Goal: Task Accomplishment & Management: Use online tool/utility

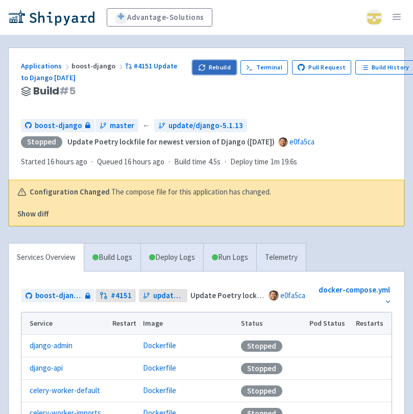
click at [221, 68] on button "Rebuild" at bounding box center [215, 67] width 44 height 14
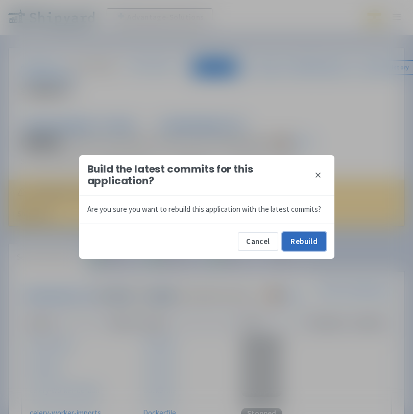
click at [308, 240] on button "Rebuild" at bounding box center [305, 242] width 44 height 18
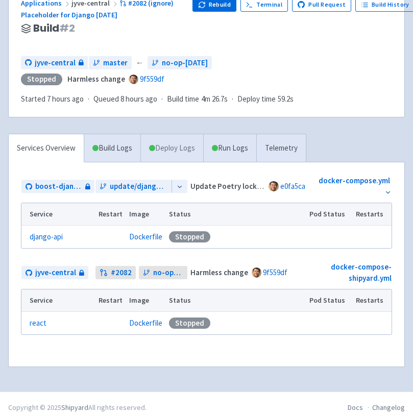
scroll to position [62, 0]
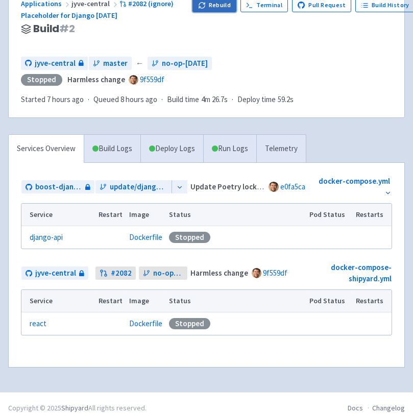
click at [221, 6] on button "Rebuild" at bounding box center [215, 5] width 44 height 14
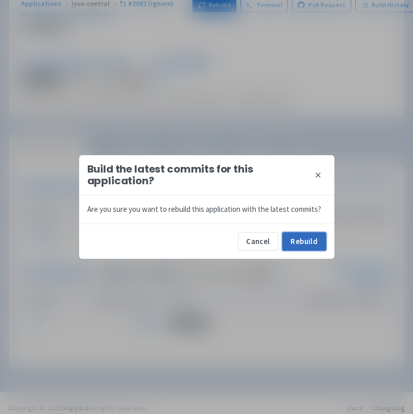
click at [308, 244] on button "Rebuild" at bounding box center [305, 242] width 44 height 18
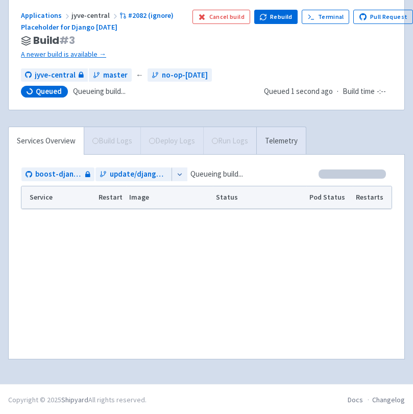
scroll to position [53, 0]
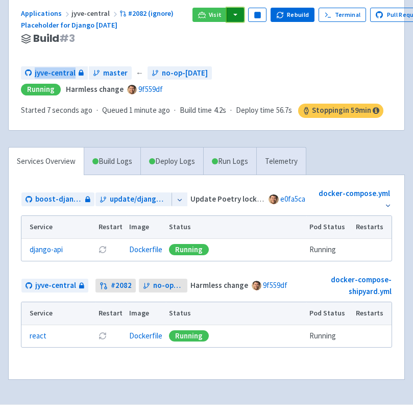
click at [234, 9] on button "button" at bounding box center [235, 15] width 17 height 14
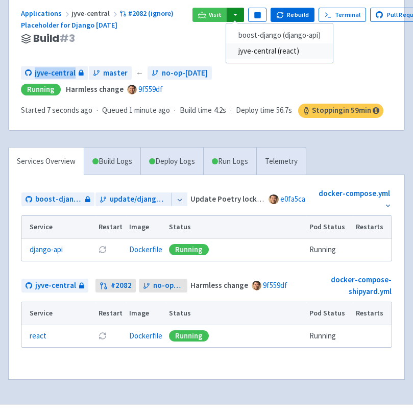
click at [247, 57] on link "jyve-central (react)" at bounding box center [279, 51] width 107 height 16
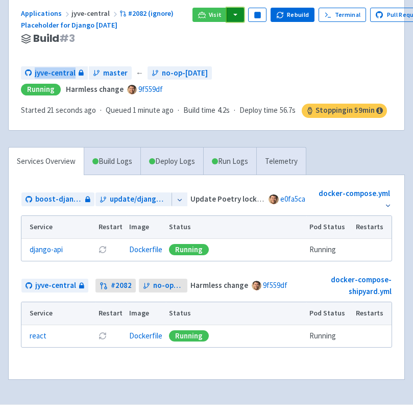
click at [233, 14] on button "button" at bounding box center [235, 15] width 17 height 14
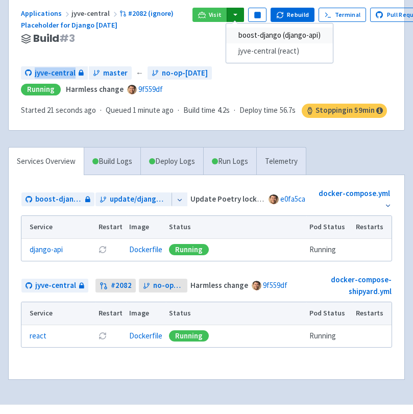
click at [246, 35] on link "boost-django (django-api)" at bounding box center [279, 36] width 107 height 16
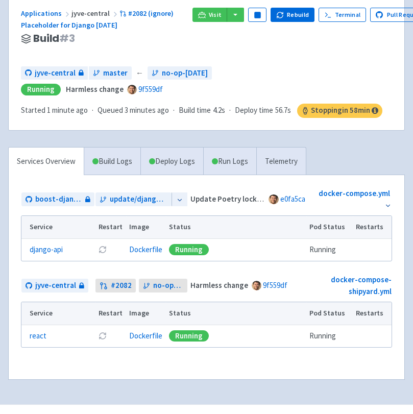
click at [227, 66] on div "Applications jyve-central #2082 (ignore) Placeholder for Django 5.1.13 Build # …" at bounding box center [207, 62] width 396 height 135
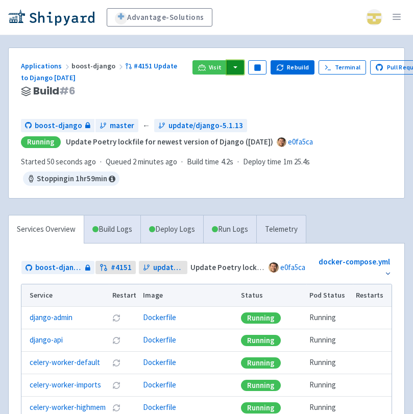
click at [236, 67] on button "button" at bounding box center [235, 67] width 17 height 14
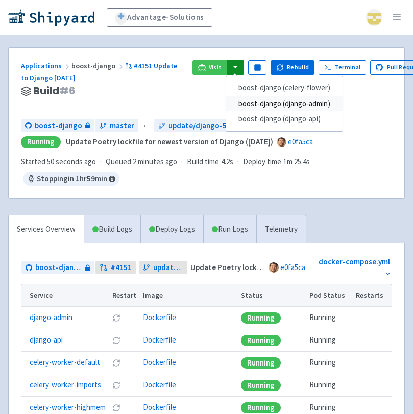
click at [261, 107] on link "boost-django (django-admin)" at bounding box center [284, 104] width 117 height 16
